Goal: Download file/media

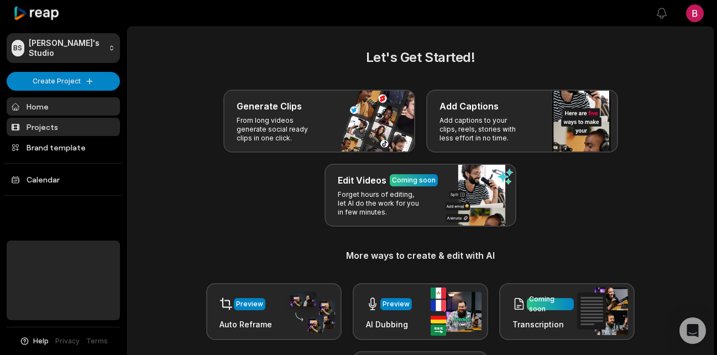
click at [57, 129] on link "Projects" at bounding box center [63, 127] width 113 height 18
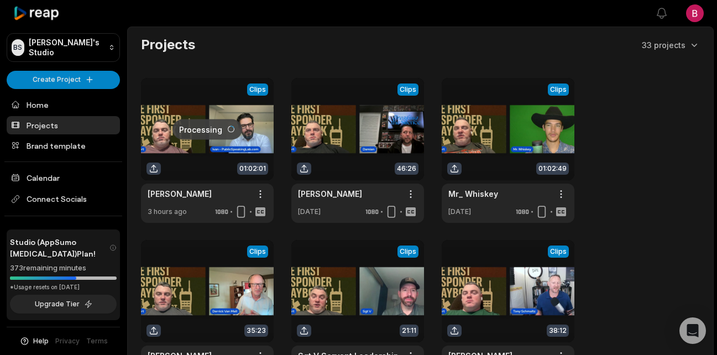
click at [207, 153] on link at bounding box center [207, 150] width 133 height 145
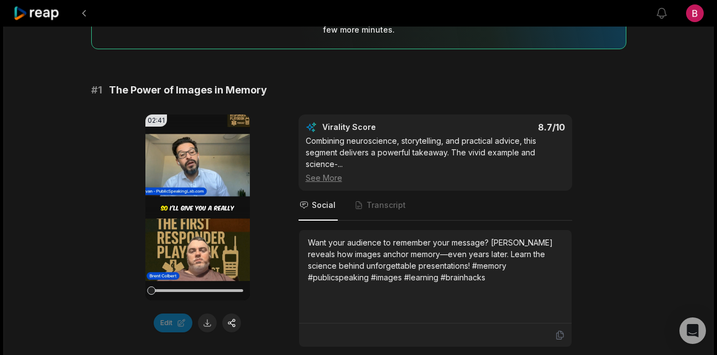
scroll to position [179, 0]
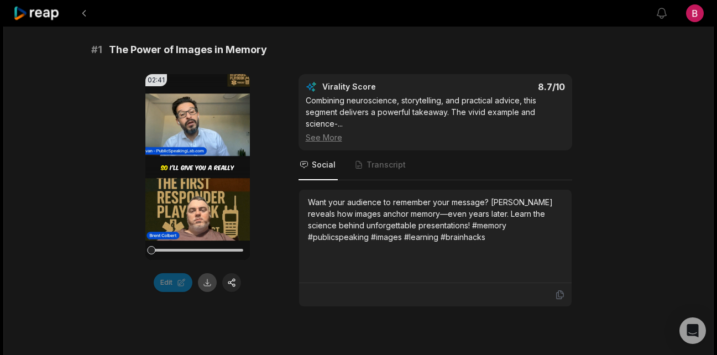
click at [208, 282] on button at bounding box center [207, 282] width 19 height 19
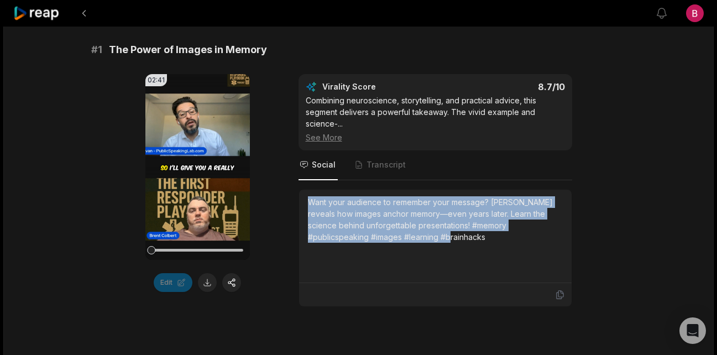
drag, startPoint x: 404, startPoint y: 239, endPoint x: 306, endPoint y: 202, distance: 104.9
click at [306, 202] on div "Want your audience to remember your message? [PERSON_NAME] reveals how images a…" at bounding box center [435, 236] width 273 height 93
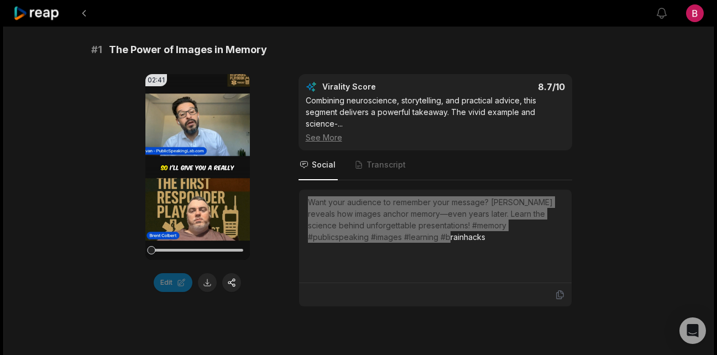
copy div "Want your audience to remember your message? [PERSON_NAME] reveals how images a…"
